Goal: Task Accomplishment & Management: Use online tool/utility

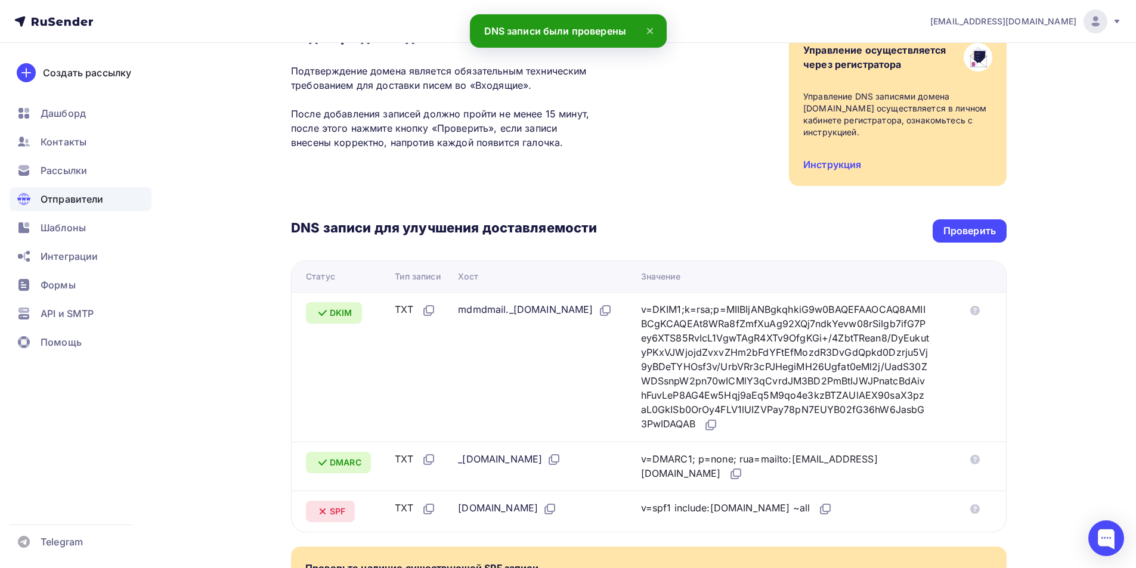
scroll to position [282, 0]
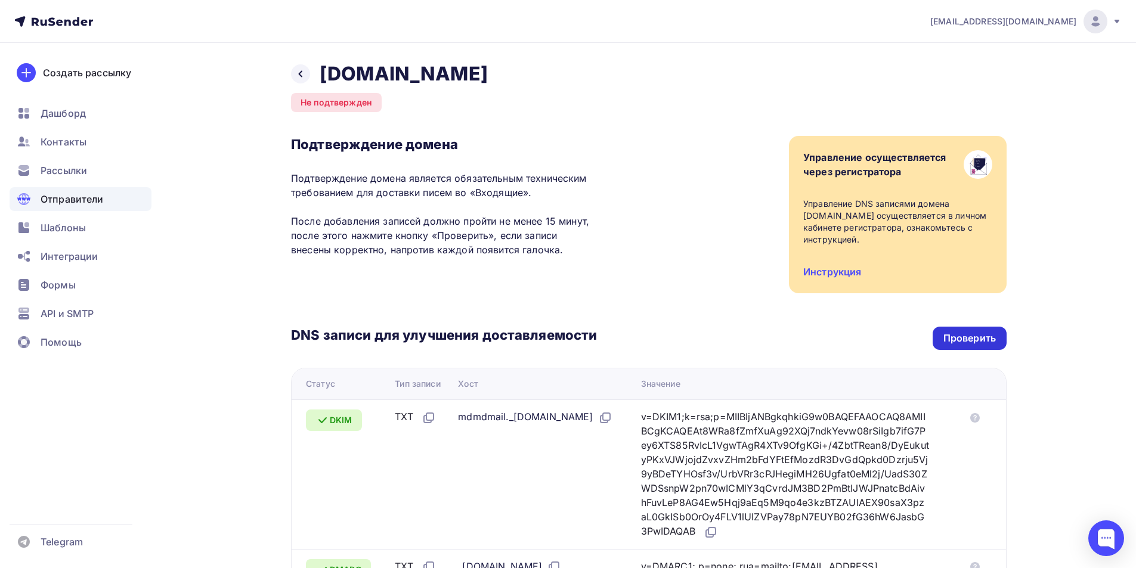
click at [945, 329] on div "Проверить" at bounding box center [970, 338] width 74 height 23
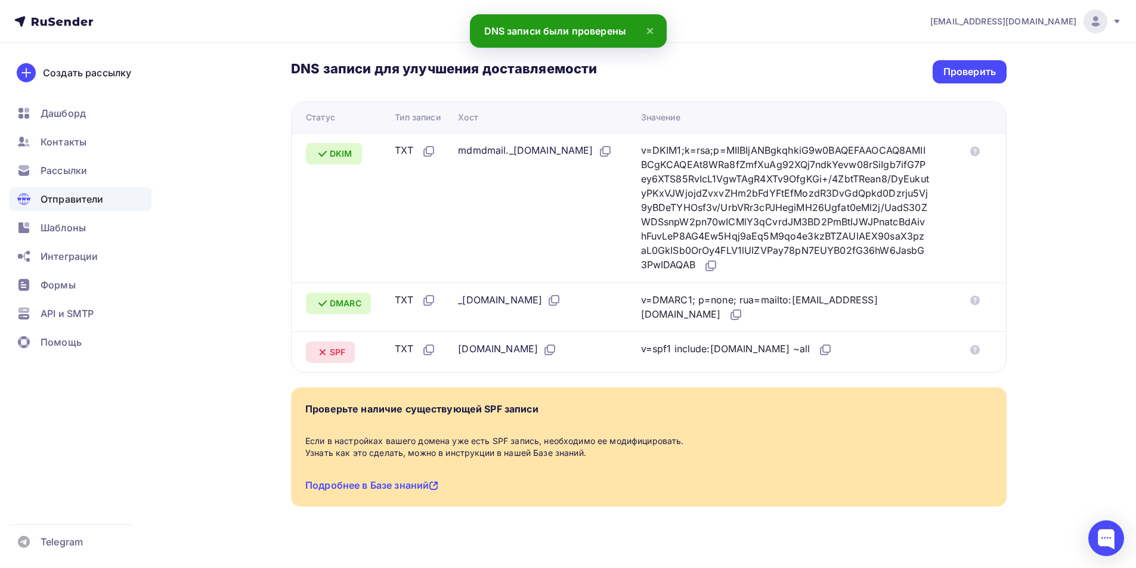
scroll to position [282, 0]
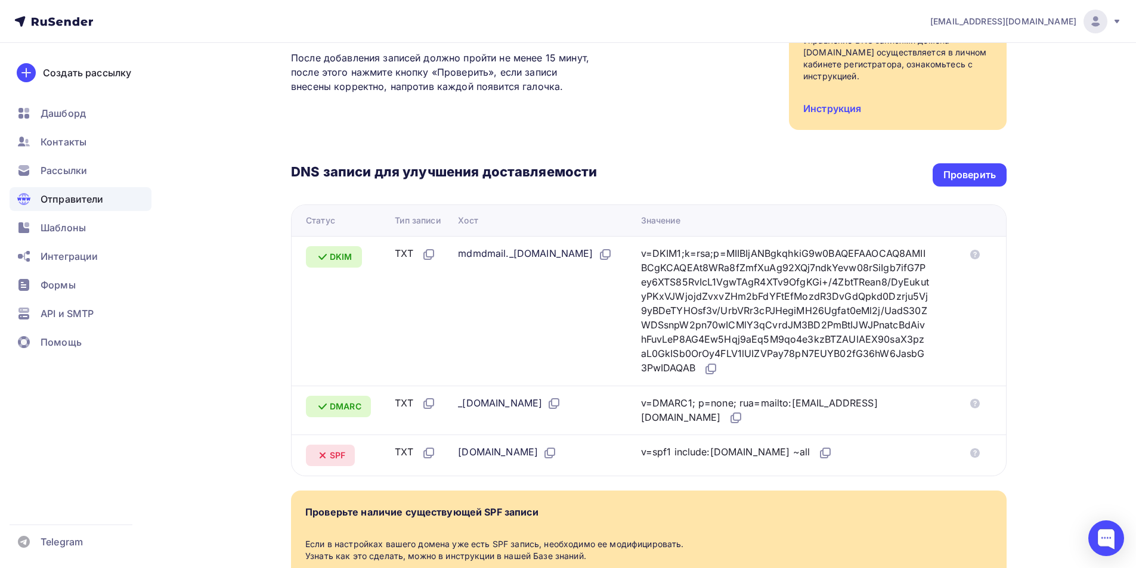
scroll to position [163, 0]
click at [976, 173] on div "Проверить" at bounding box center [969, 176] width 52 height 14
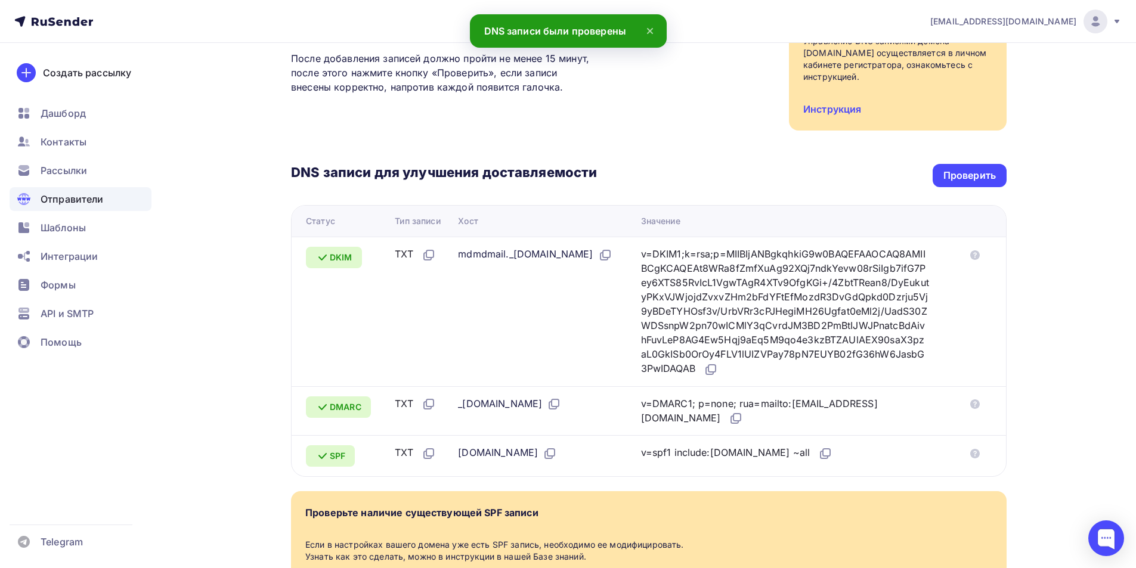
scroll to position [0, 0]
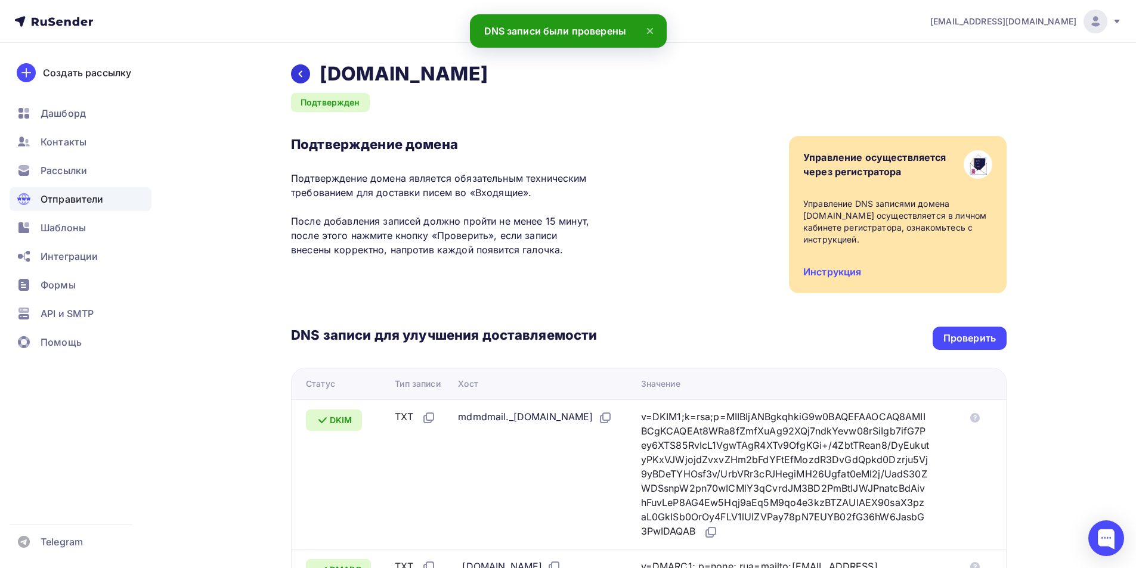
click at [308, 72] on div at bounding box center [300, 73] width 19 height 19
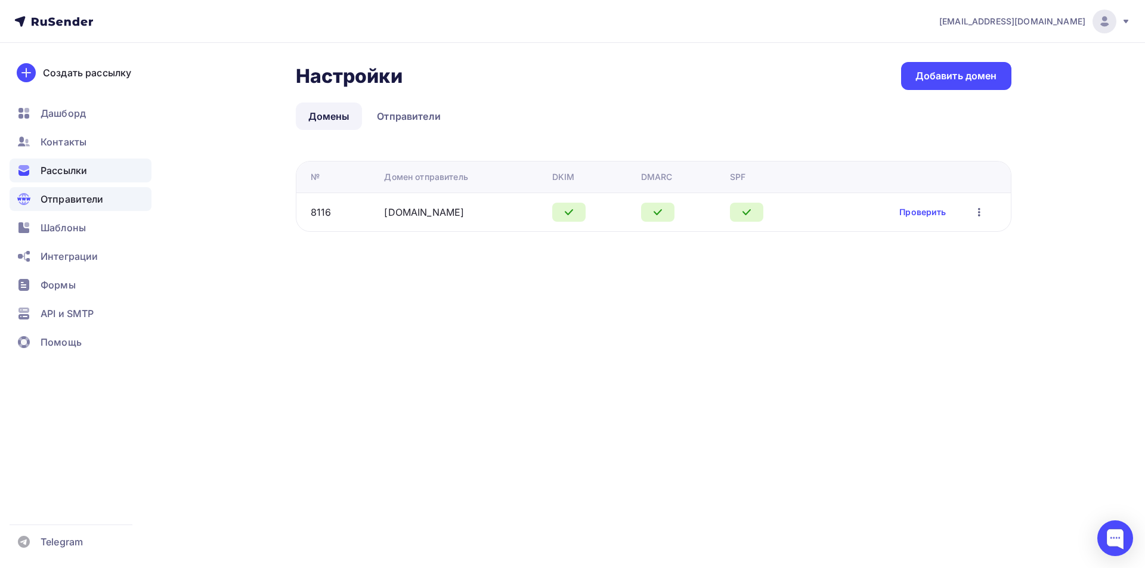
click at [76, 175] on span "Рассылки" at bounding box center [64, 170] width 47 height 14
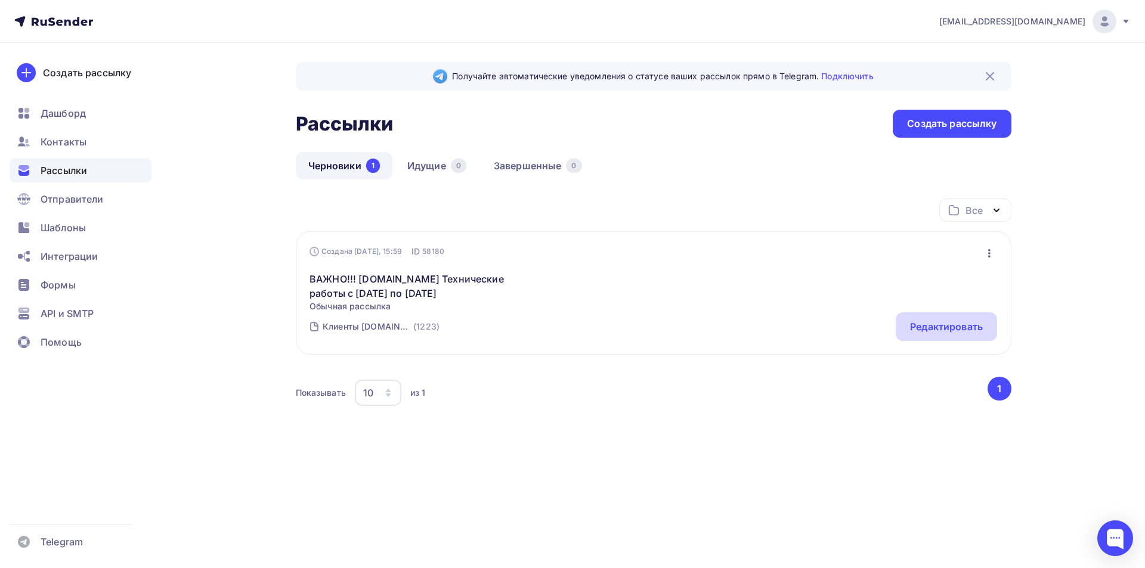
click at [951, 318] on div "Редактировать" at bounding box center [946, 326] width 101 height 29
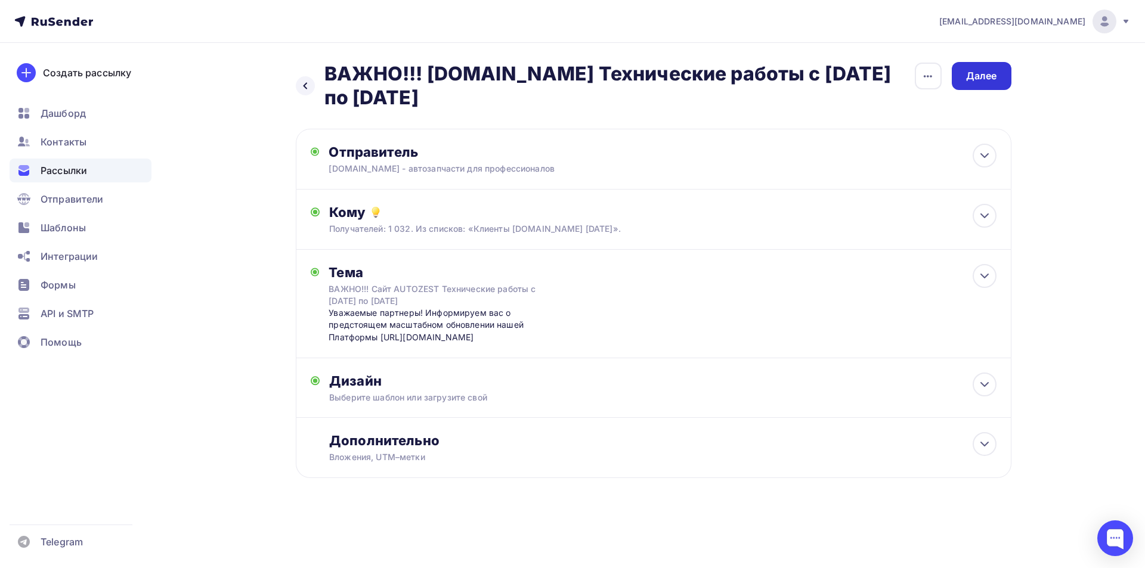
click at [997, 81] on div "Далее" at bounding box center [982, 76] width 60 height 28
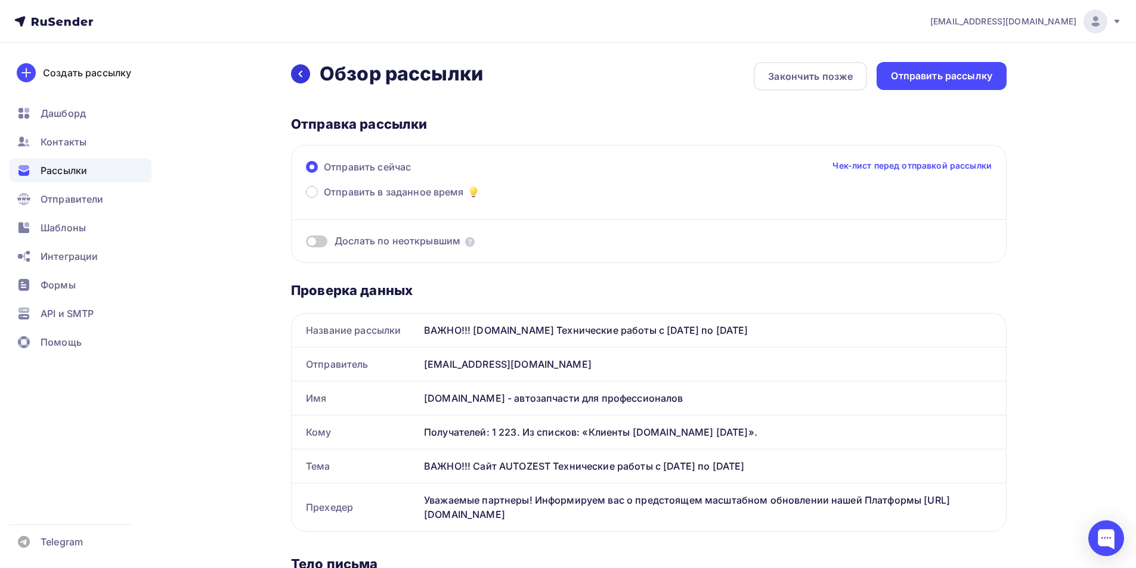
click at [304, 76] on icon at bounding box center [301, 74] width 10 height 10
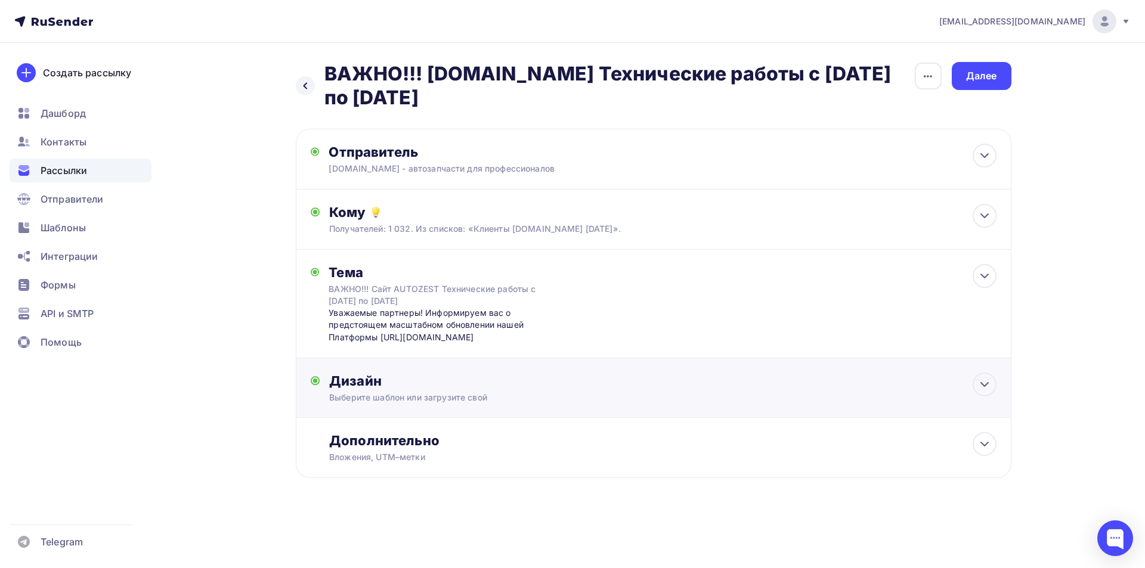
click at [544, 401] on div "Выберите шаблон или загрузите свой" at bounding box center [629, 398] width 600 height 12
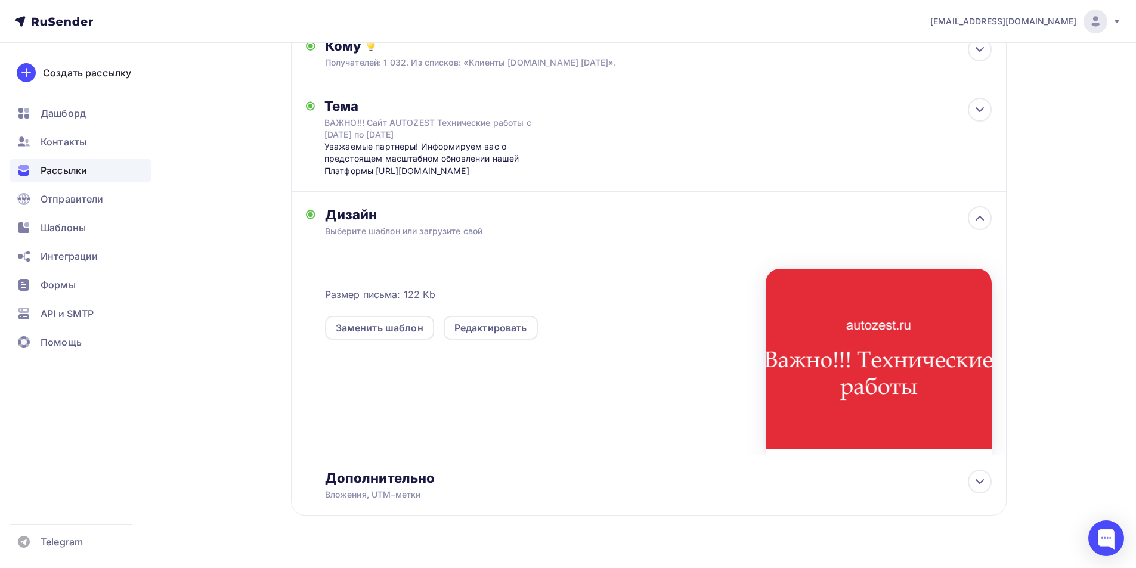
scroll to position [179, 0]
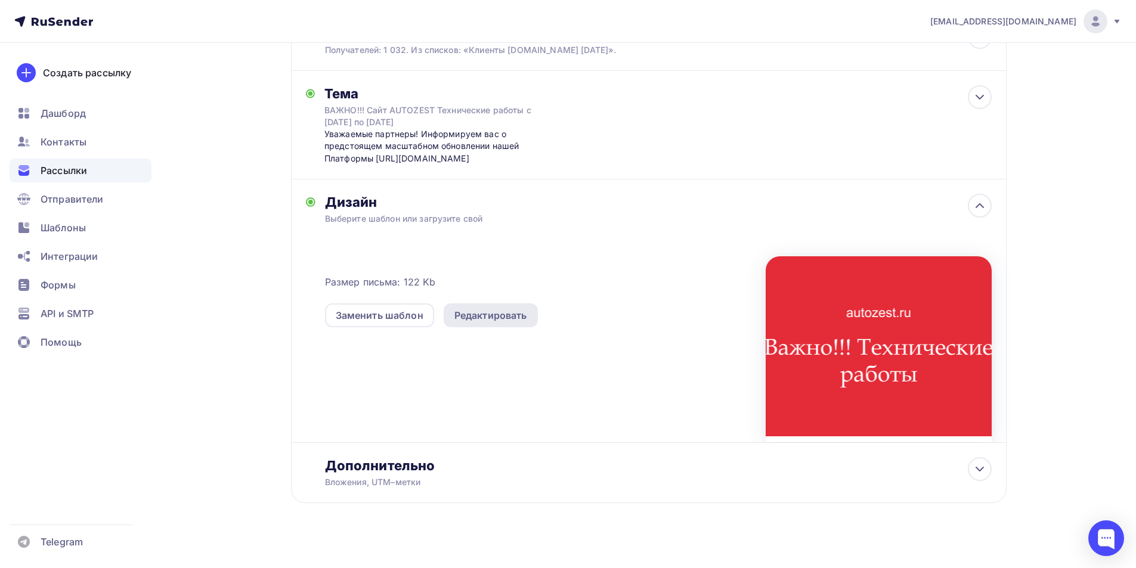
click at [502, 310] on div "Редактировать" at bounding box center [490, 315] width 73 height 14
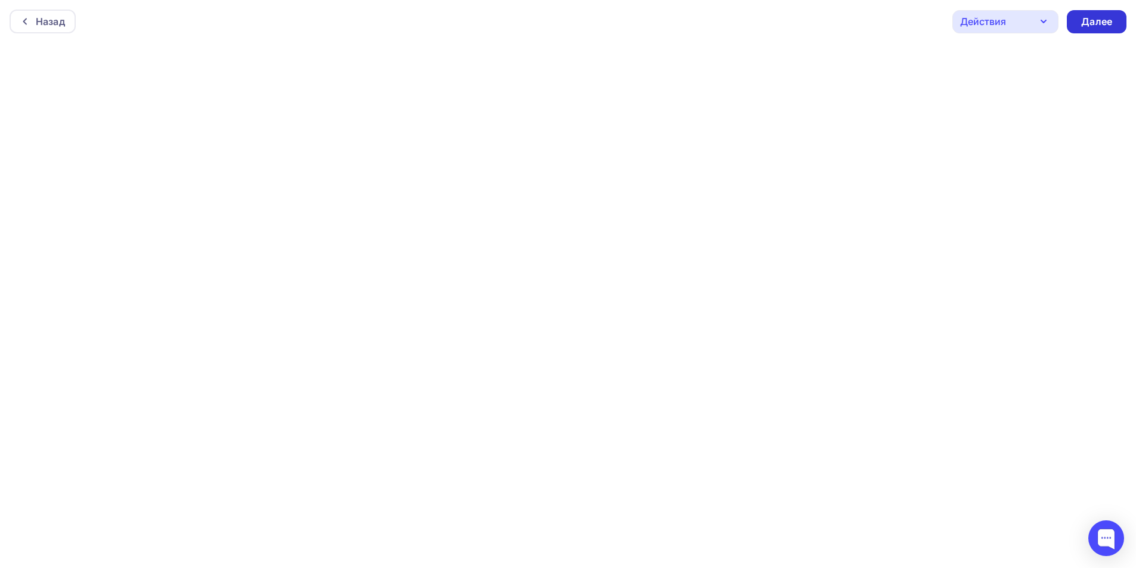
click at [1087, 32] on div "Далее" at bounding box center [1097, 21] width 60 height 23
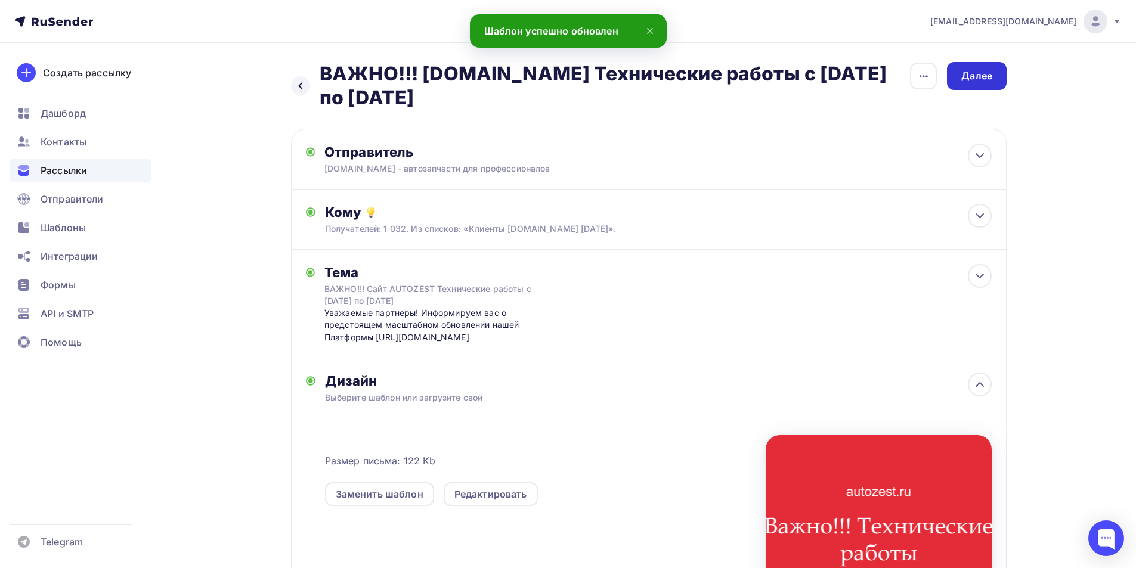
click at [974, 76] on div "Далее" at bounding box center [976, 76] width 31 height 14
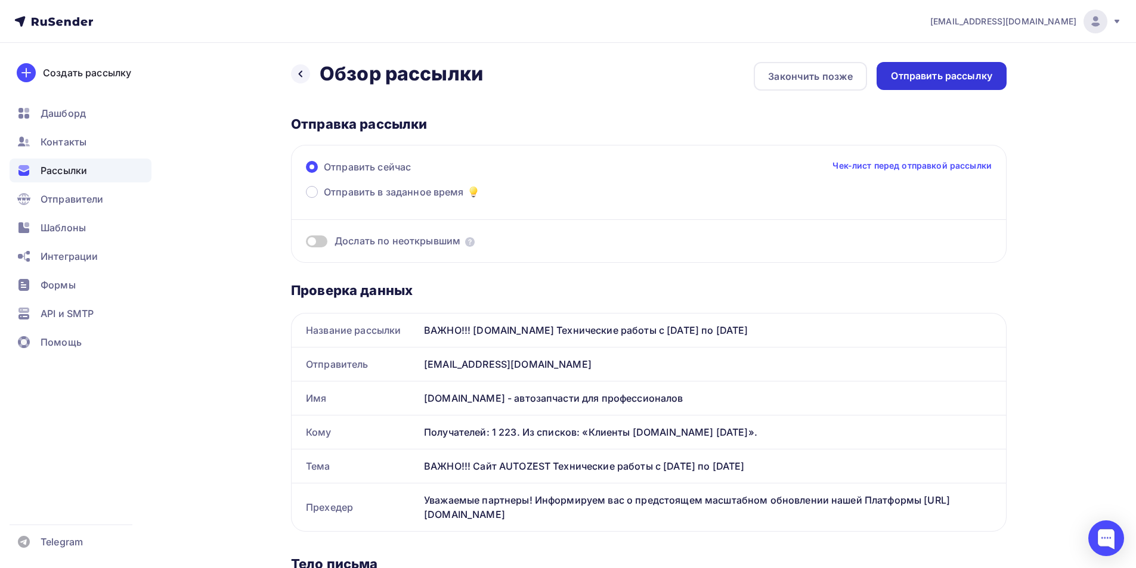
click at [944, 80] on div "Отправить рассылку" at bounding box center [941, 76] width 101 height 14
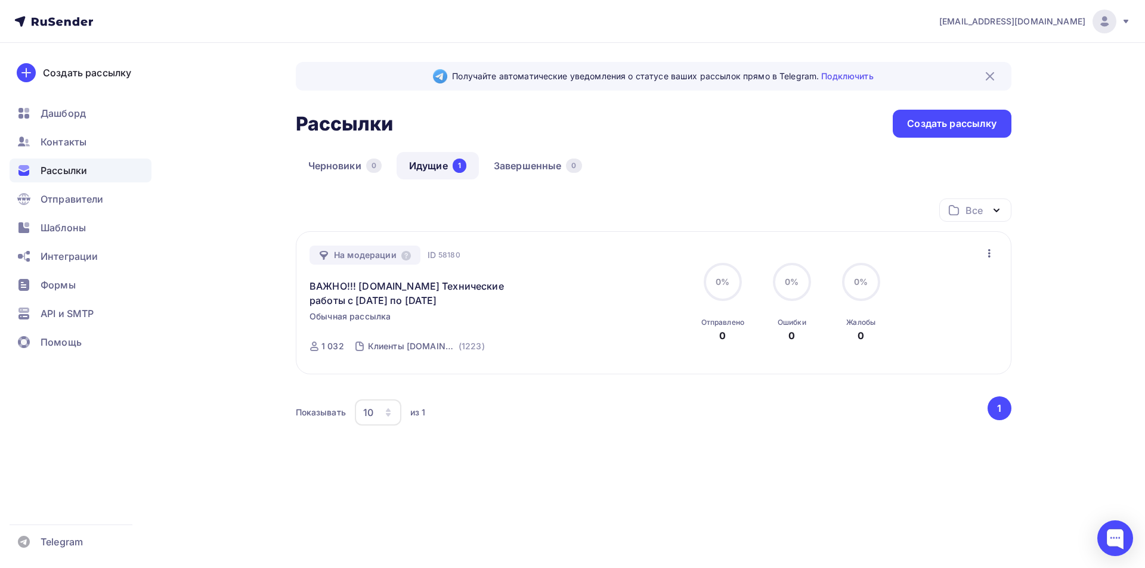
click at [447, 210] on div "Все Все папки Создать новую папку" at bounding box center [654, 215] width 716 height 33
click at [325, 255] on icon at bounding box center [324, 255] width 8 height 9
click at [990, 256] on icon "button" at bounding box center [989, 253] width 14 height 14
click at [622, 403] on div "Показывать 10 10 20 50 100 из 1" at bounding box center [641, 412] width 690 height 27
click at [990, 253] on icon "button" at bounding box center [989, 253] width 2 height 8
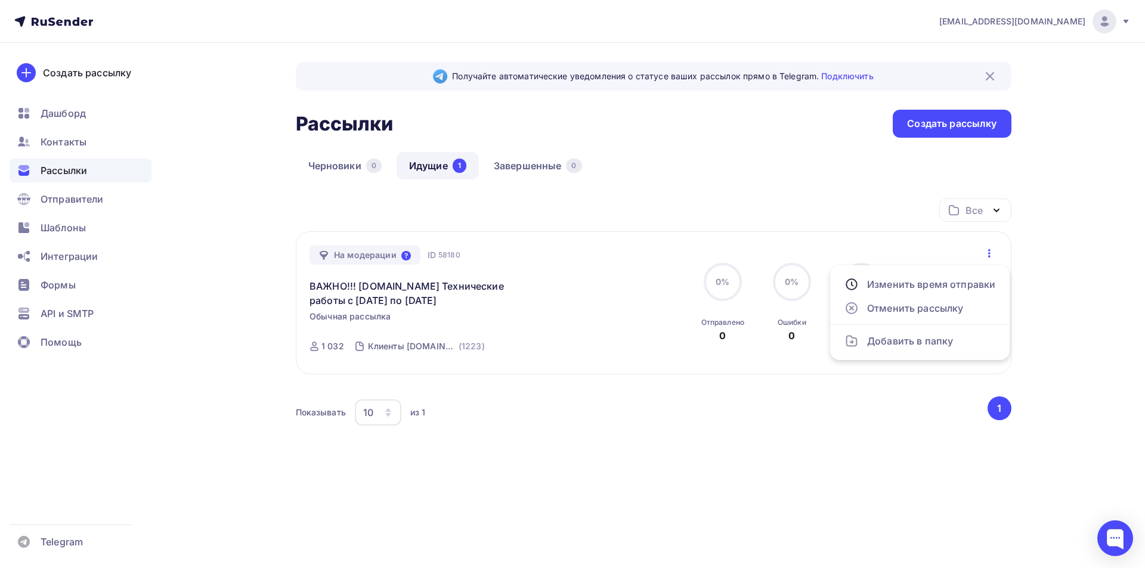
click at [408, 252] on icon at bounding box center [406, 256] width 10 height 10
